Goal: Understand process/instructions: Learn how to perform a task or action

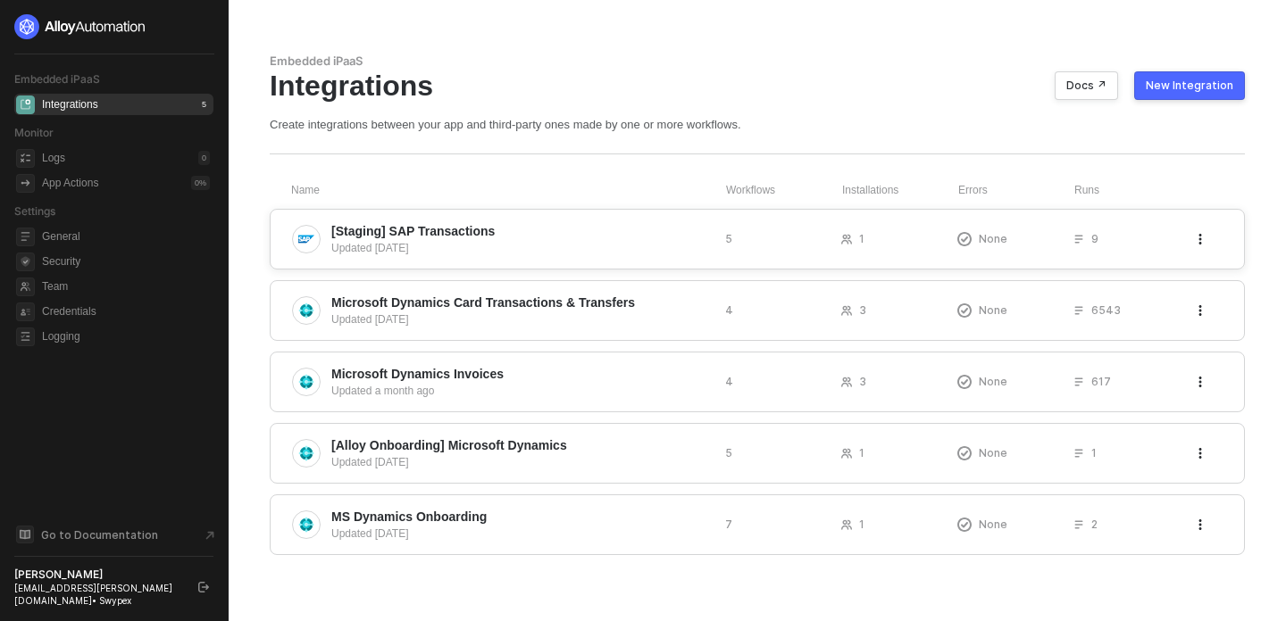
click at [575, 234] on span "[Staging] SAP Transactions" at bounding box center [520, 231] width 379 height 18
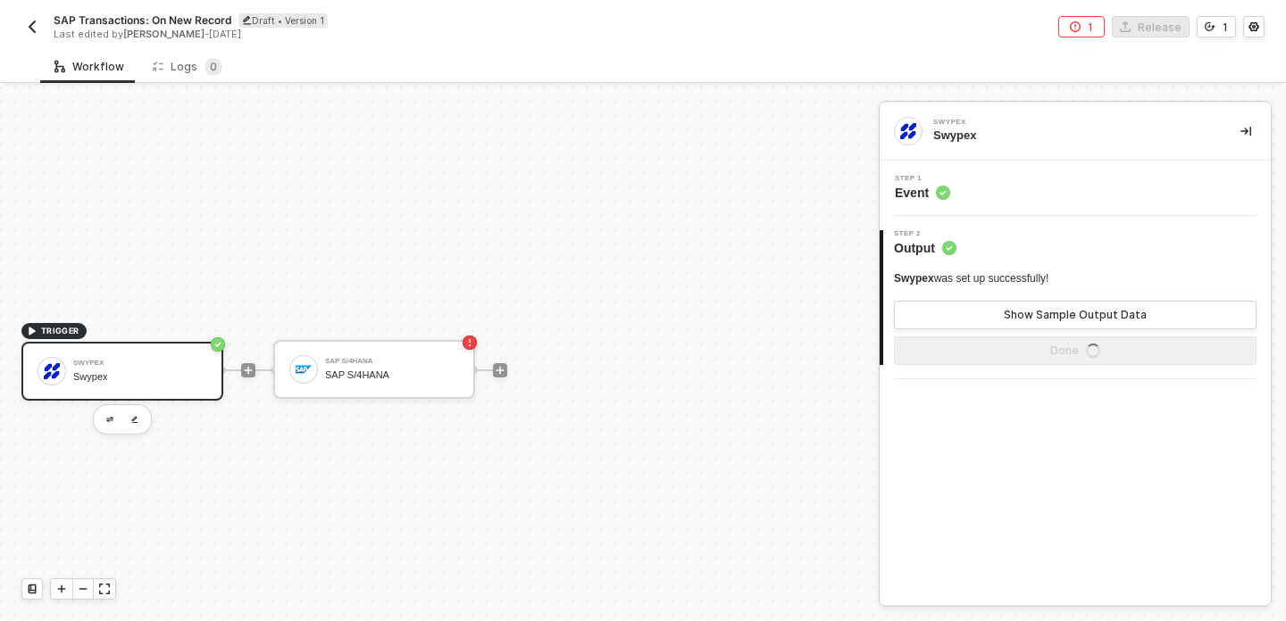
scroll to position [33, 0]
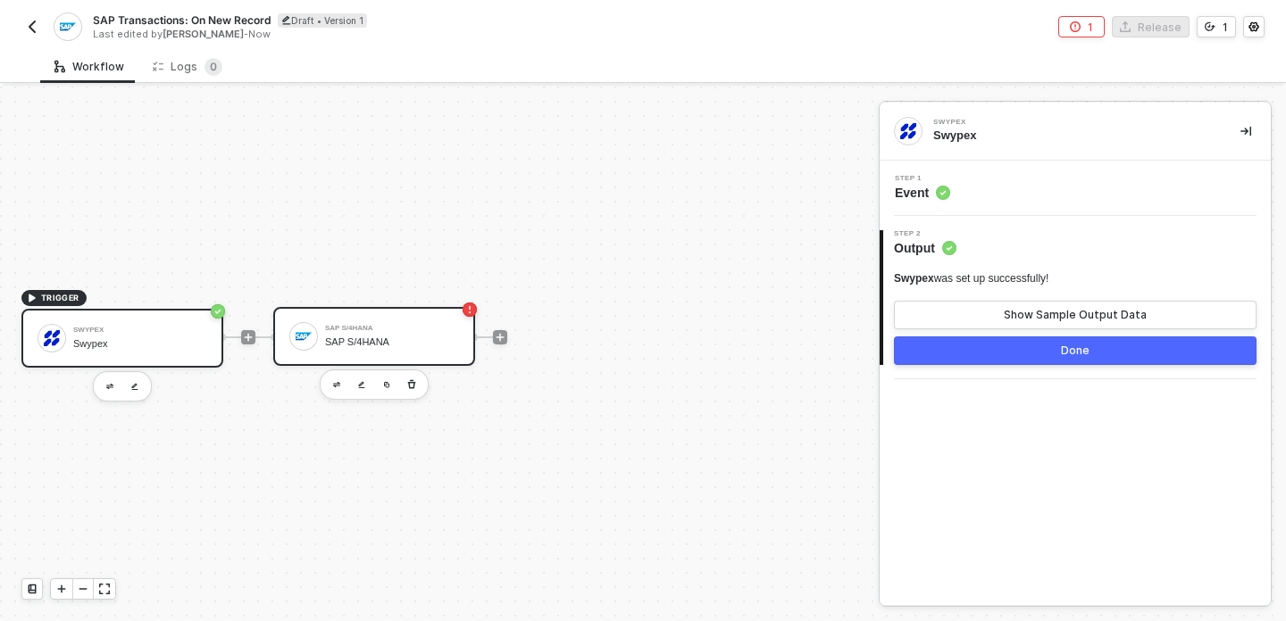
click at [429, 350] on div "SAP S/4HANA SAP S/4HANA" at bounding box center [392, 337] width 134 height 34
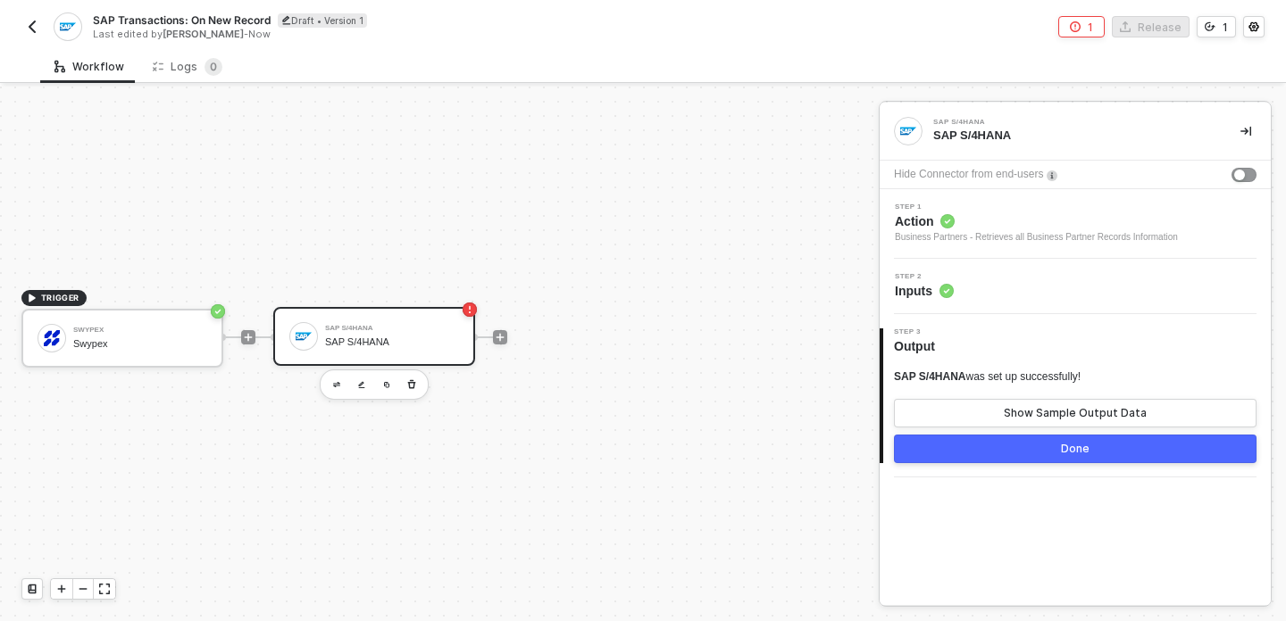
click at [992, 232] on div "Business Partners - Retrieves all Business Partner Records Information" at bounding box center [1036, 237] width 283 height 14
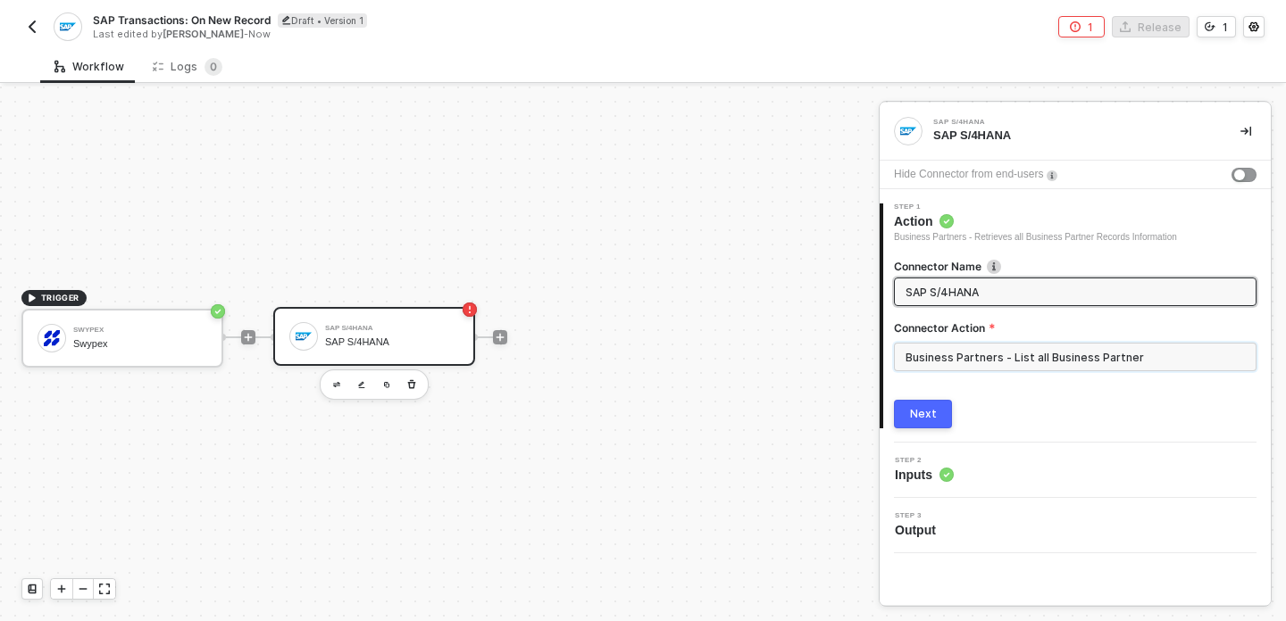
click at [986, 366] on input "Business Partners - List all Business Partner" at bounding box center [1075, 357] width 363 height 29
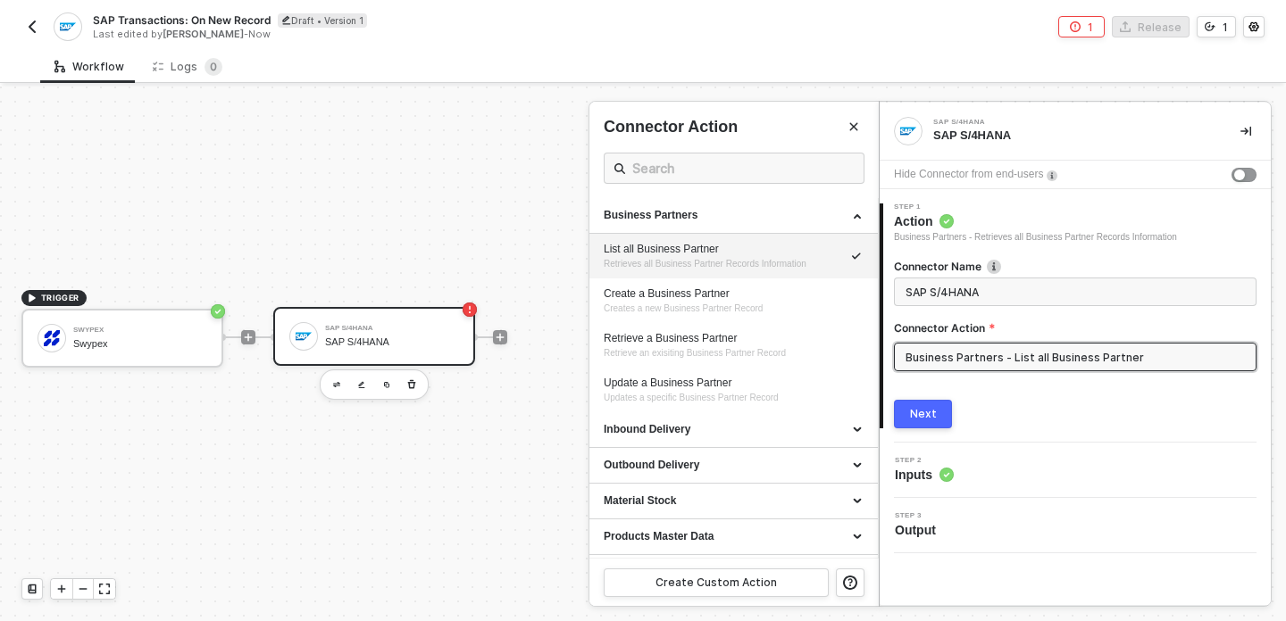
click at [986, 366] on input "Business Partners - List all Business Partner" at bounding box center [1075, 357] width 363 height 29
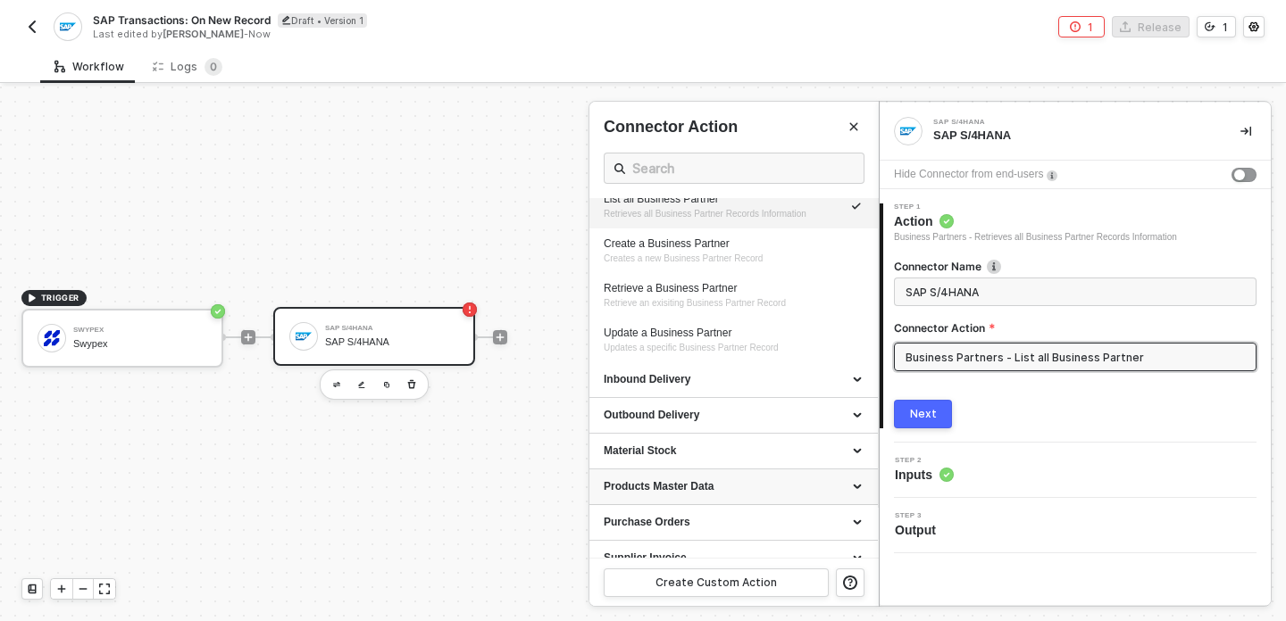
scroll to position [0, 0]
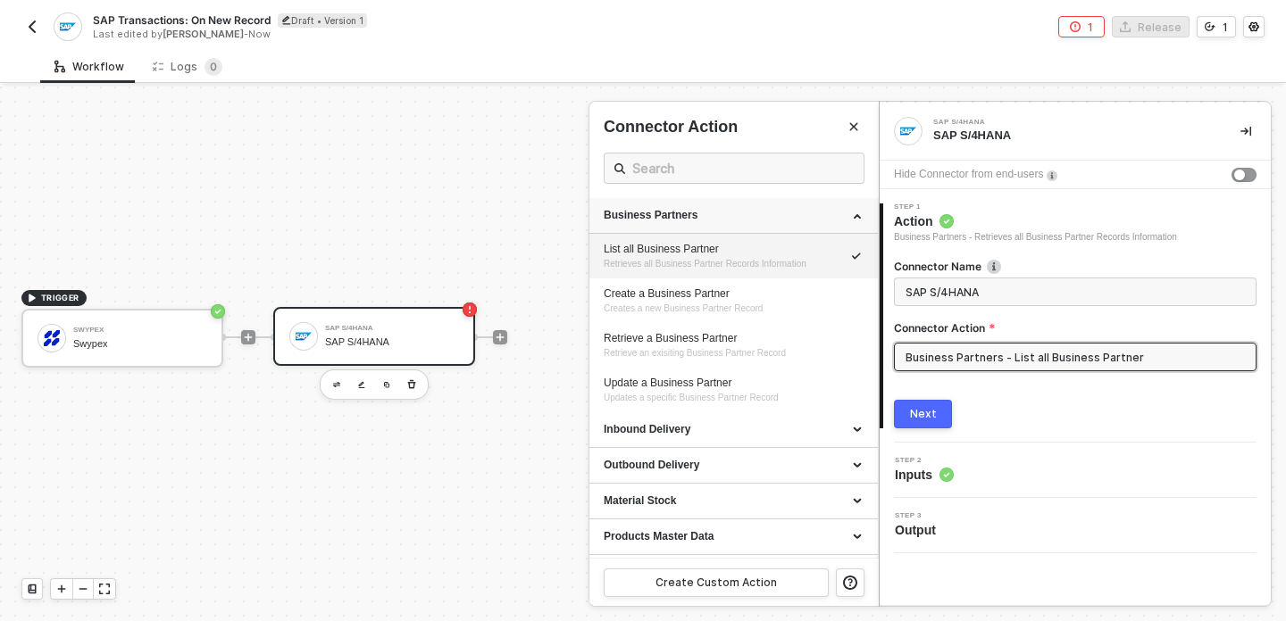
click at [856, 215] on div "Business Partners" at bounding box center [734, 215] width 260 height 15
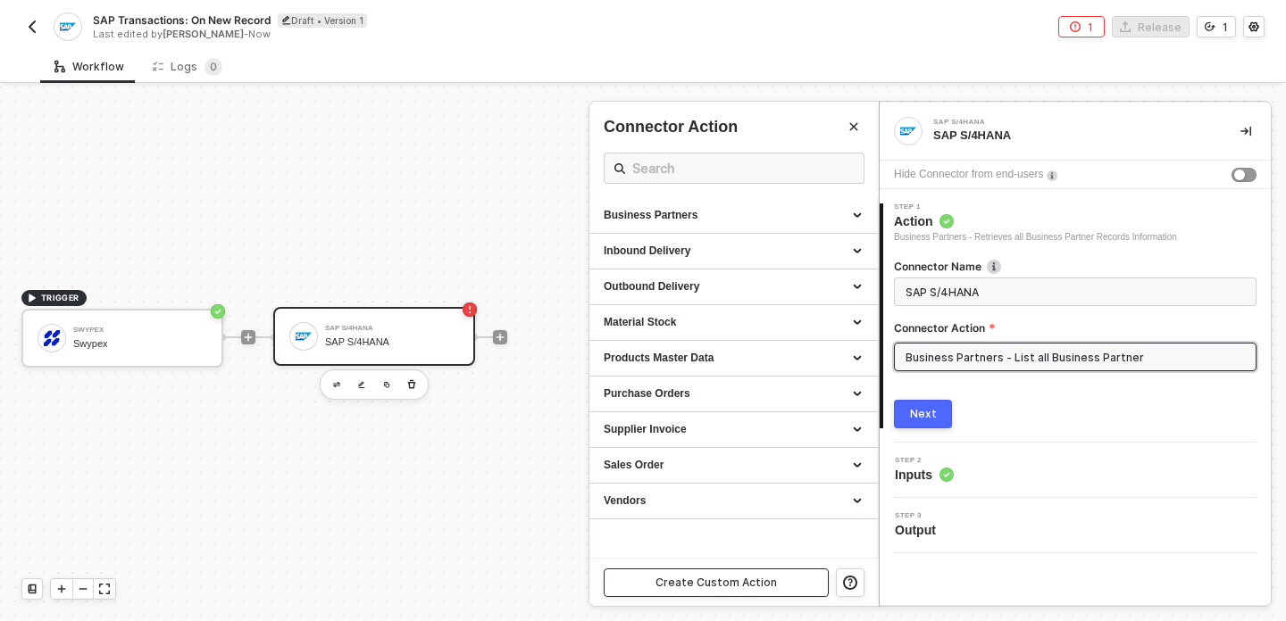
click at [711, 584] on div "Create Custom Action" at bounding box center [715, 583] width 121 height 14
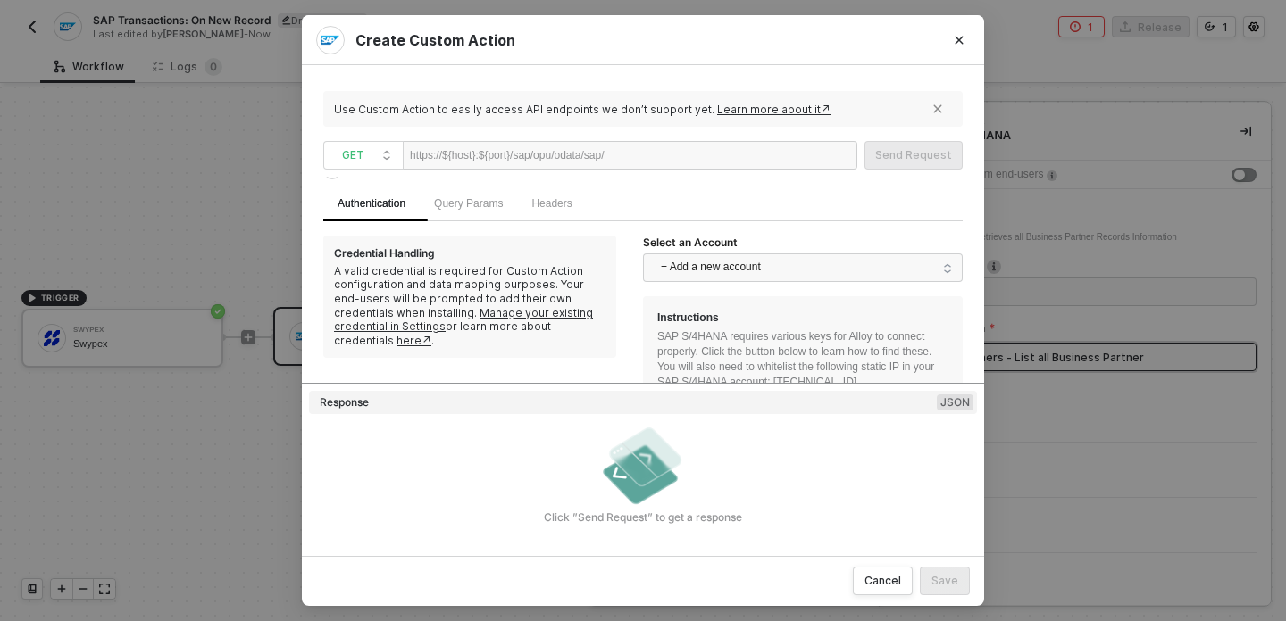
scroll to position [28, 0]
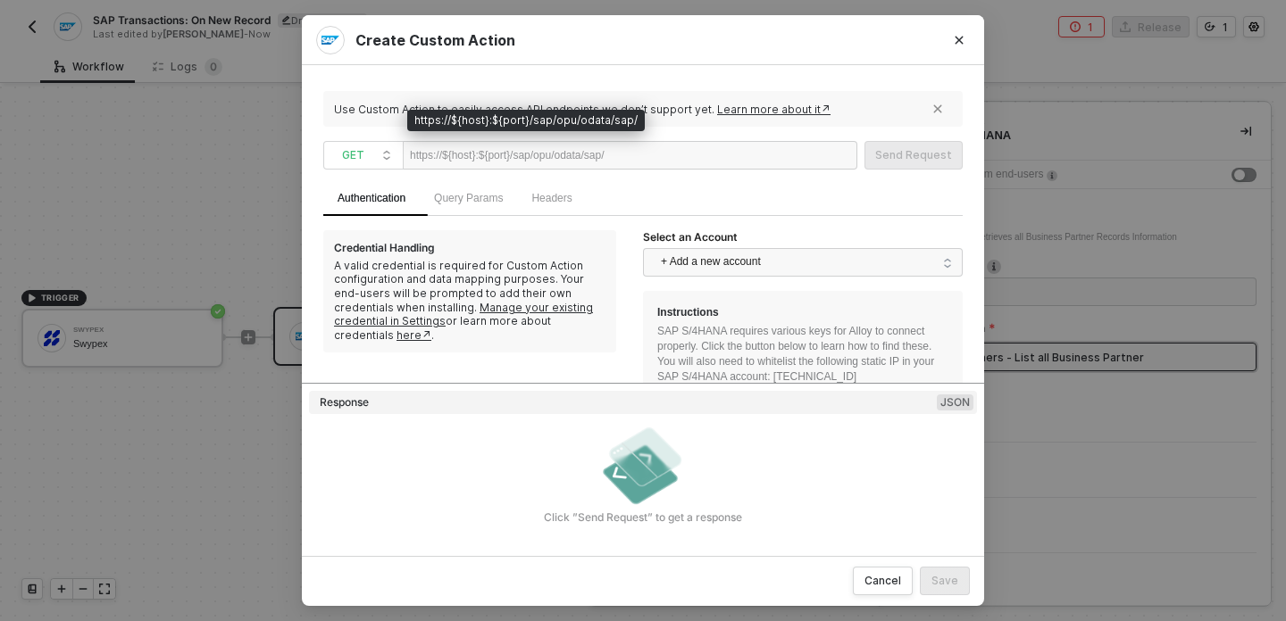
click at [597, 161] on div "https://${host}:${port}/sap/opu/odata/sap/" at bounding box center [507, 155] width 195 height 27
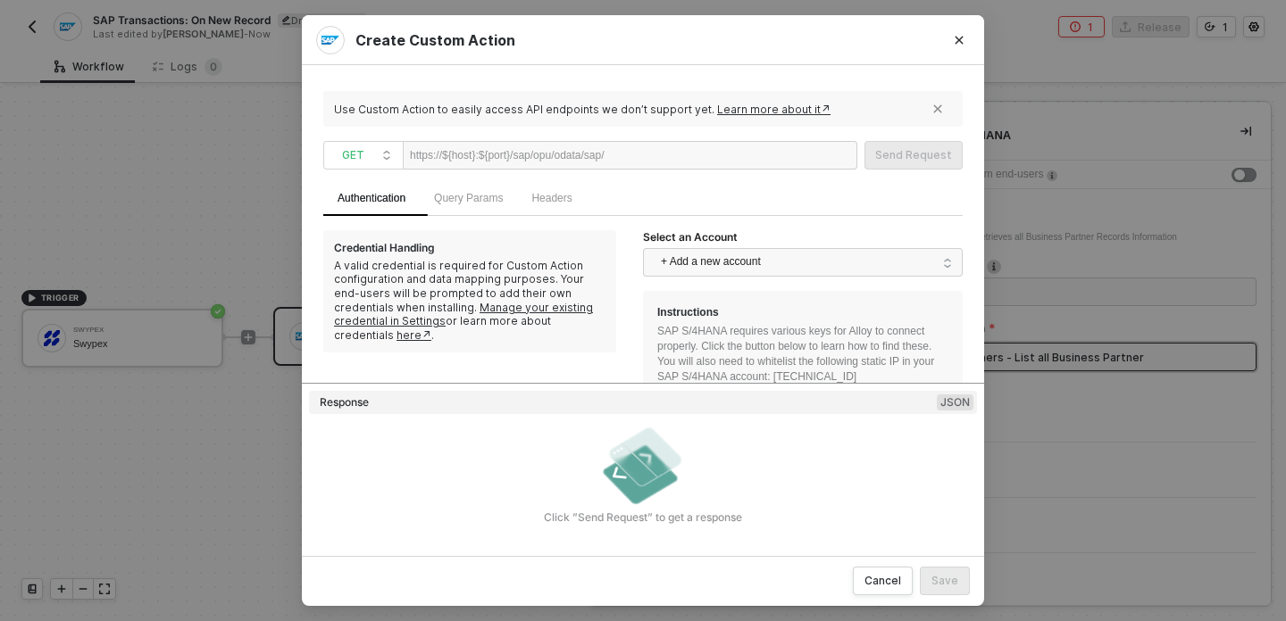
click at [611, 374] on div "Credential Handling A valid credential is required for Custom Action configurat…" at bounding box center [483, 452] width 320 height 444
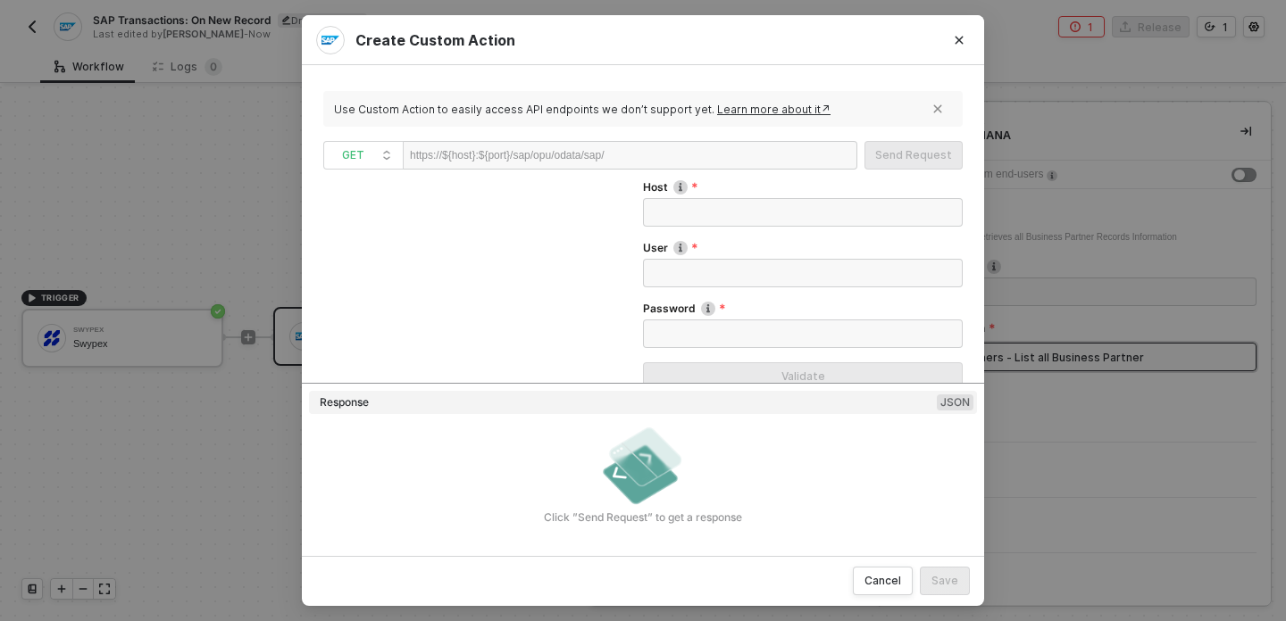
scroll to position [0, 0]
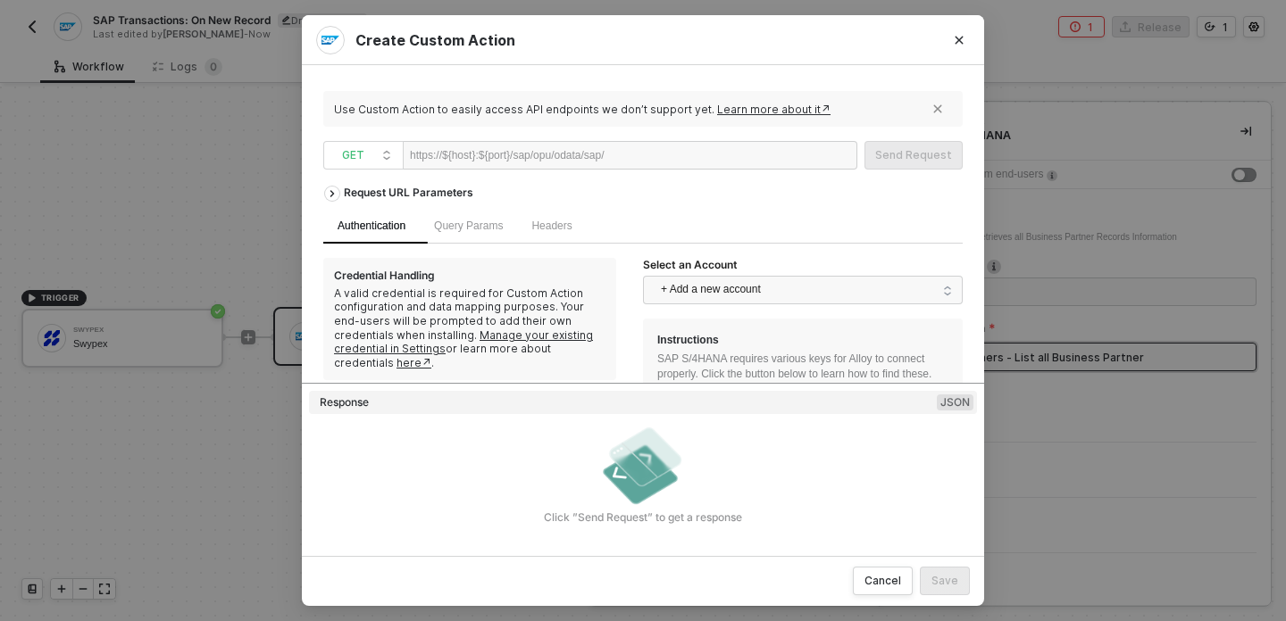
click at [480, 237] on div "Query Params" at bounding box center [468, 226] width 97 height 35
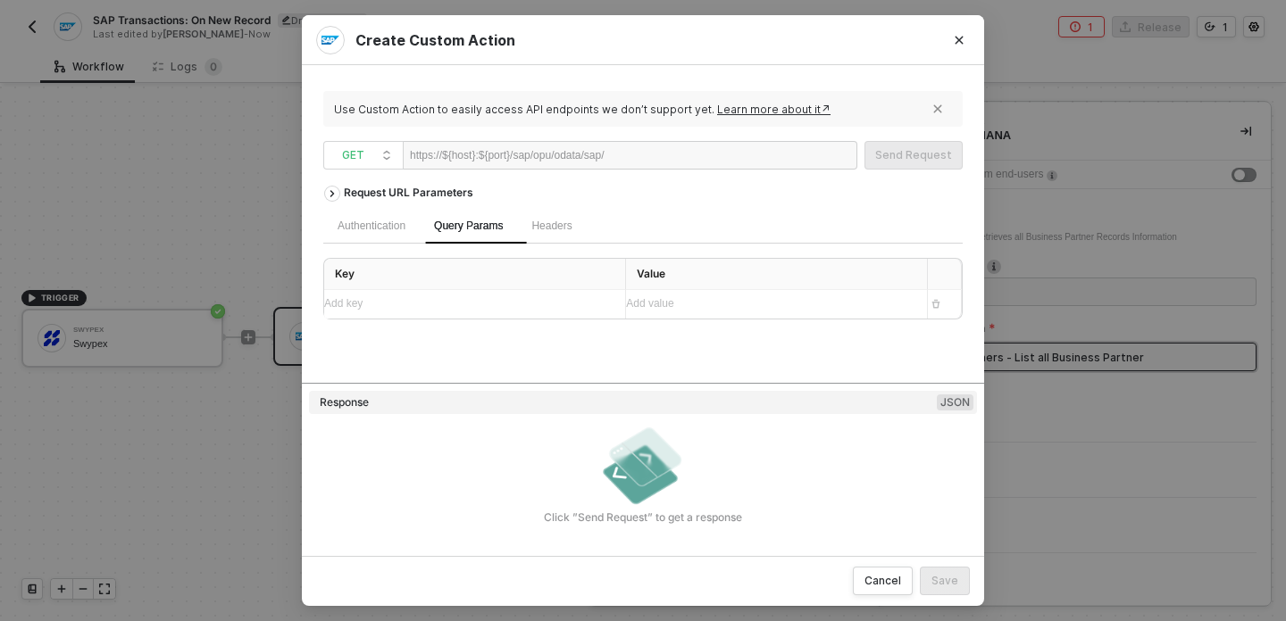
click at [537, 236] on div "Headers" at bounding box center [551, 226] width 69 height 35
click at [386, 231] on div "Authentication" at bounding box center [372, 226] width 68 height 17
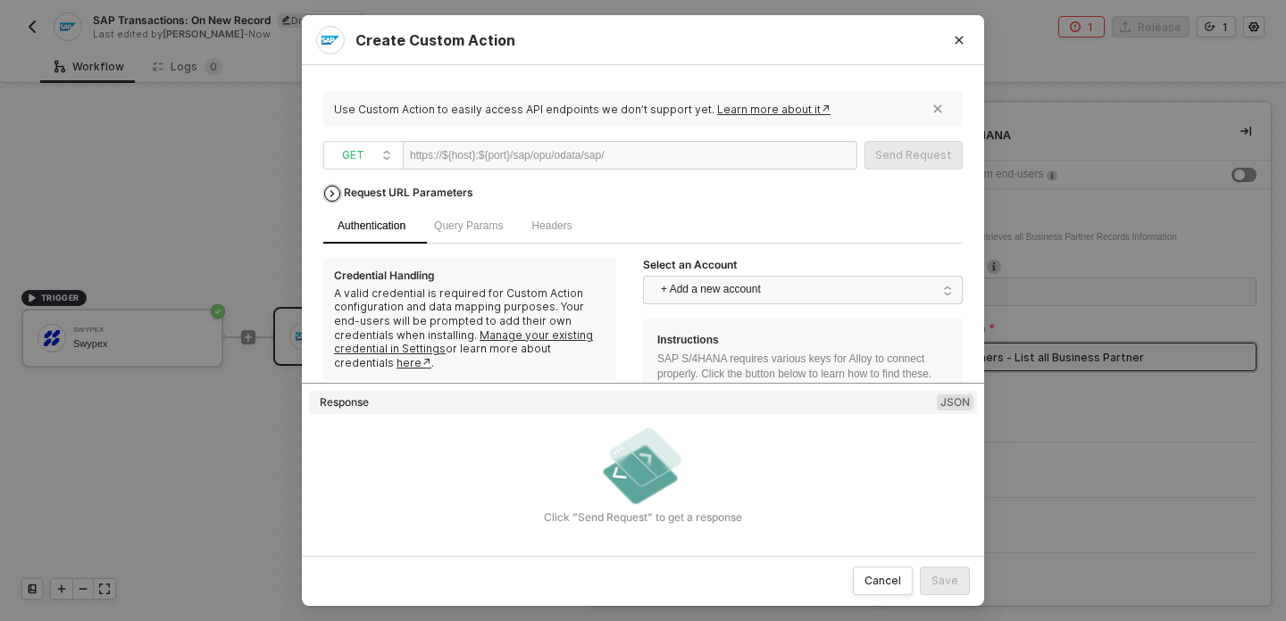
click at [344, 193] on div "Request URL Parameters" at bounding box center [408, 193] width 147 height 32
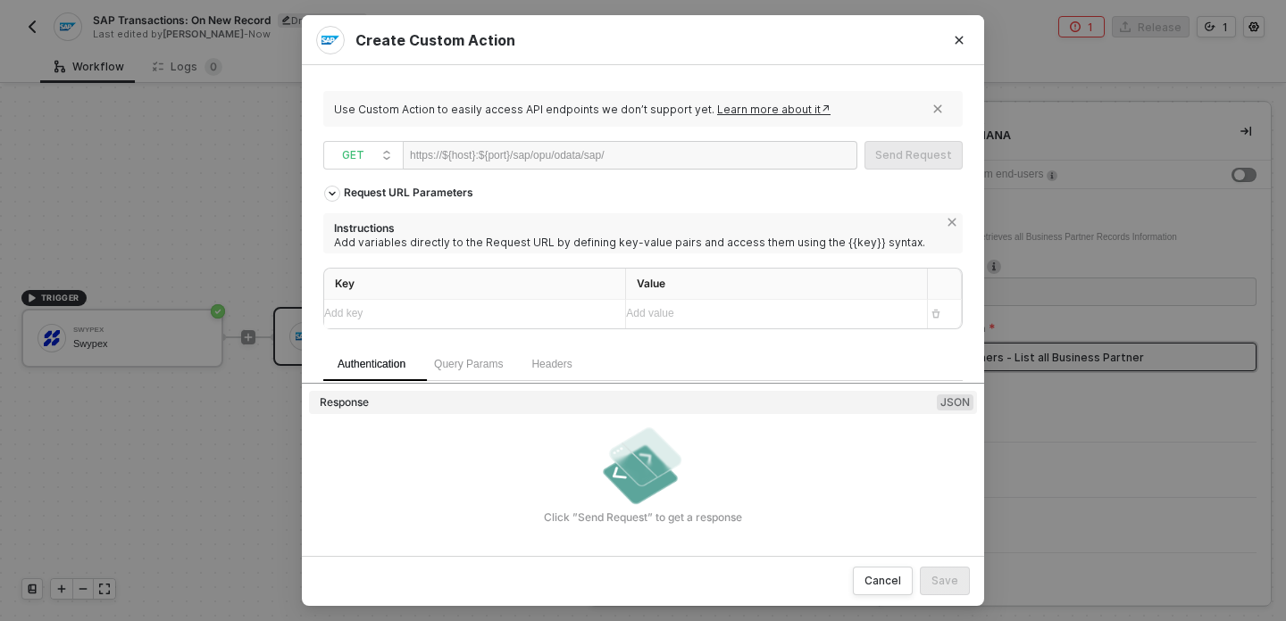
click at [804, 108] on link "Learn more about it↗" at bounding box center [773, 109] width 113 height 13
click at [478, 152] on div "https://${host}:${port}/sap/opu/odata/sap/" at bounding box center [507, 155] width 195 height 27
click at [664, 196] on div "Request URL Parameters Instructions Add variables directly to the Request URL b…" at bounding box center [642, 262] width 639 height 170
click at [683, 160] on div at bounding box center [659, 156] width 110 height 29
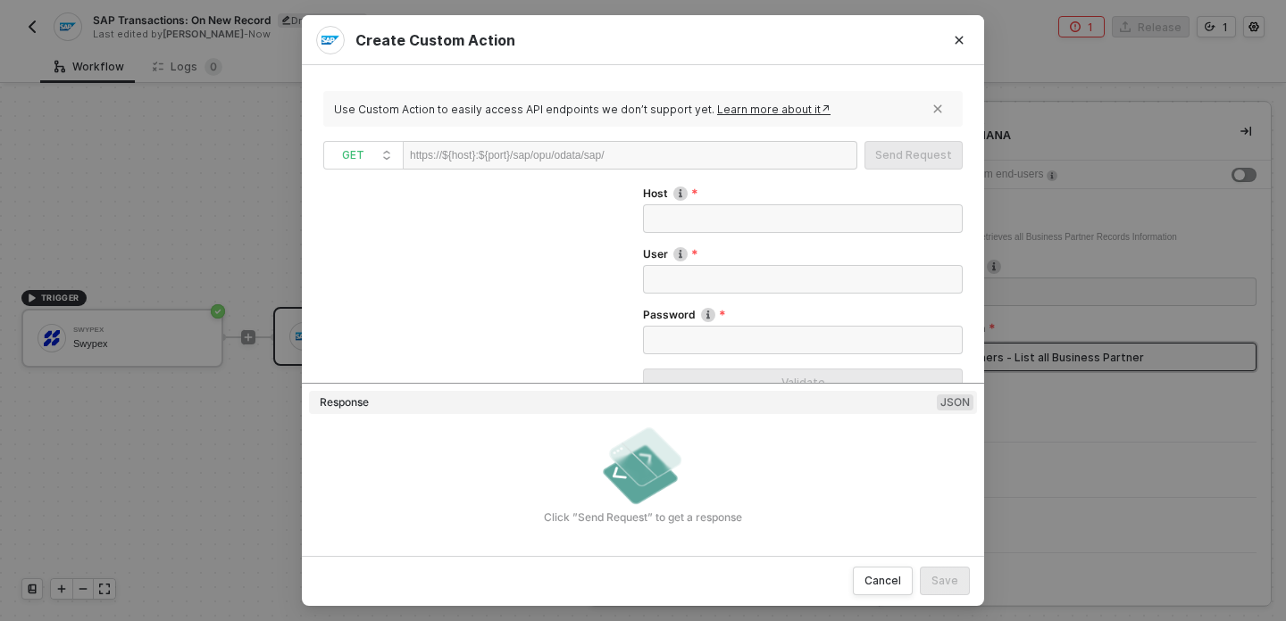
scroll to position [455, 0]
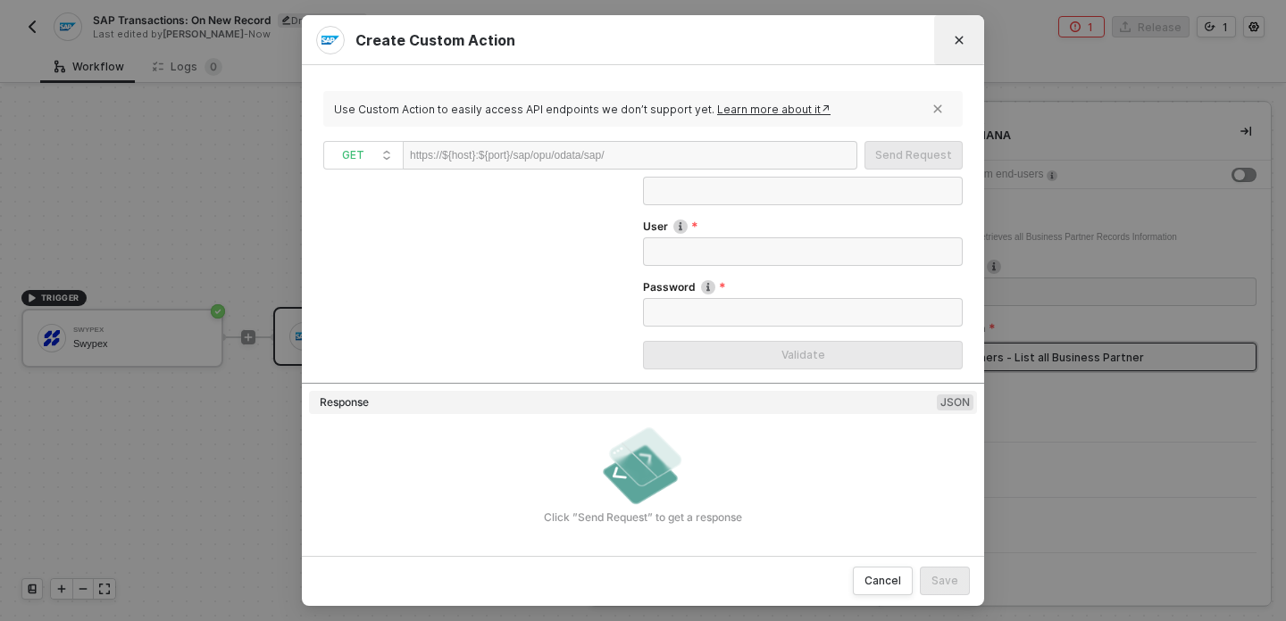
click at [960, 38] on icon "Close" at bounding box center [959, 41] width 8 height 8
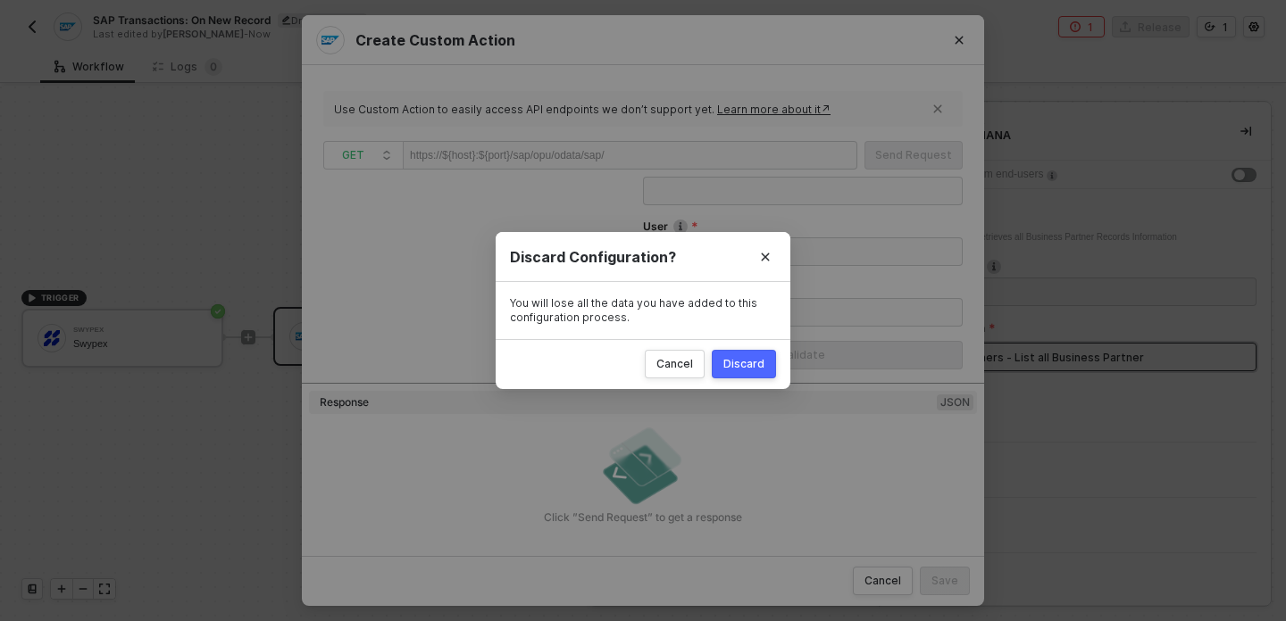
click at [758, 379] on div "Cancel Discard" at bounding box center [643, 364] width 295 height 50
click at [757, 360] on div "Discard" at bounding box center [743, 364] width 41 height 14
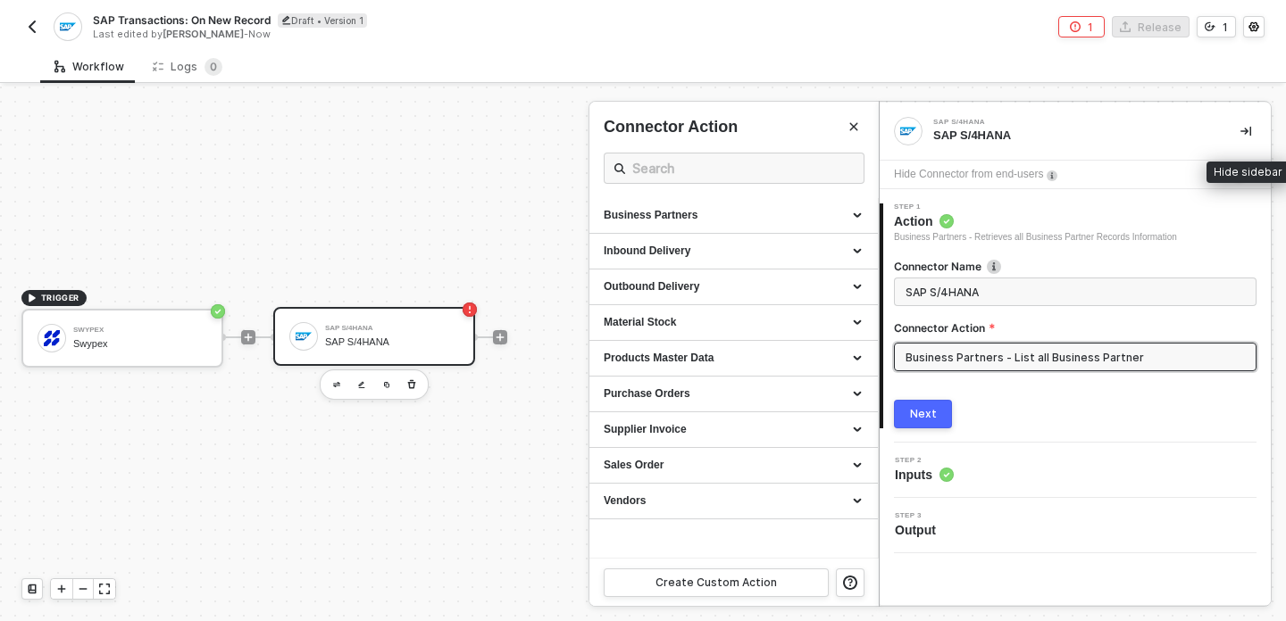
click at [1244, 128] on icon "icon-collapse-right" at bounding box center [1245, 131] width 11 height 11
